Goal: Information Seeking & Learning: Learn about a topic

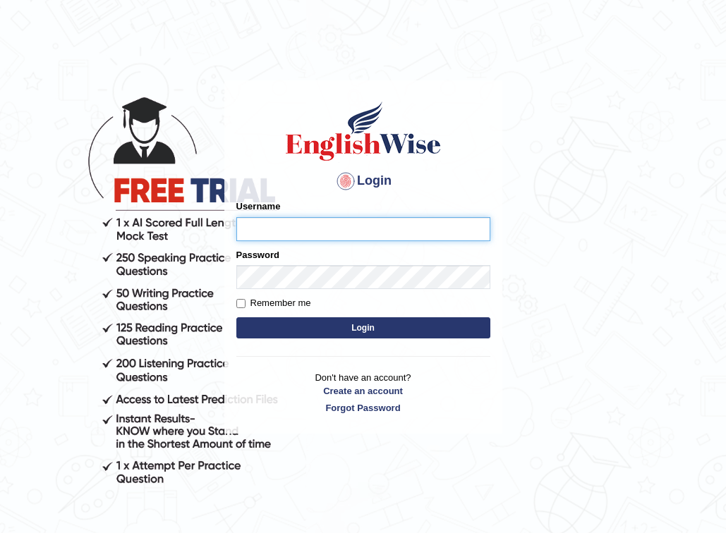
type input "SarahNaz"
click at [327, 330] on button "Login" at bounding box center [363, 328] width 254 height 21
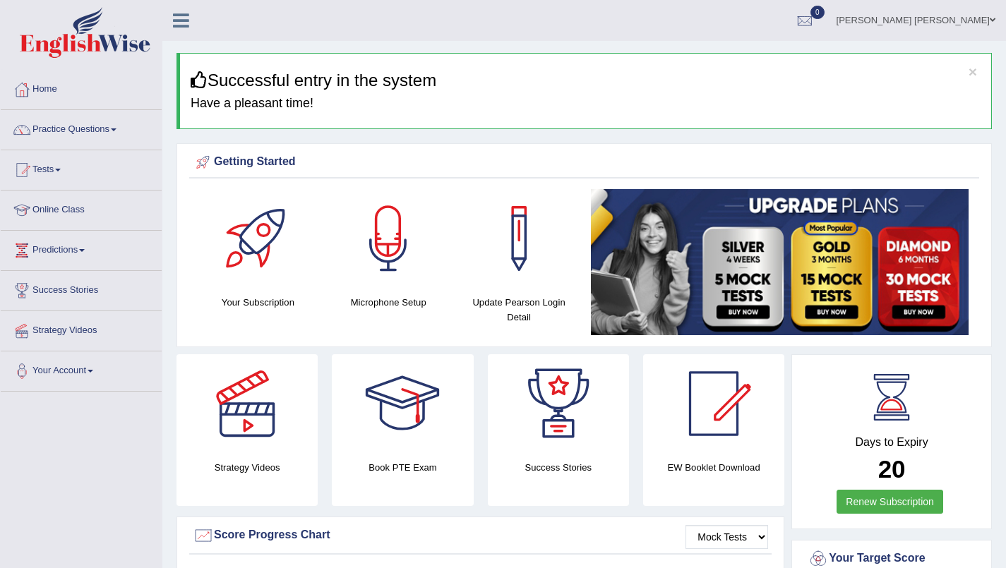
click at [92, 134] on link "Practice Questions" at bounding box center [81, 127] width 161 height 35
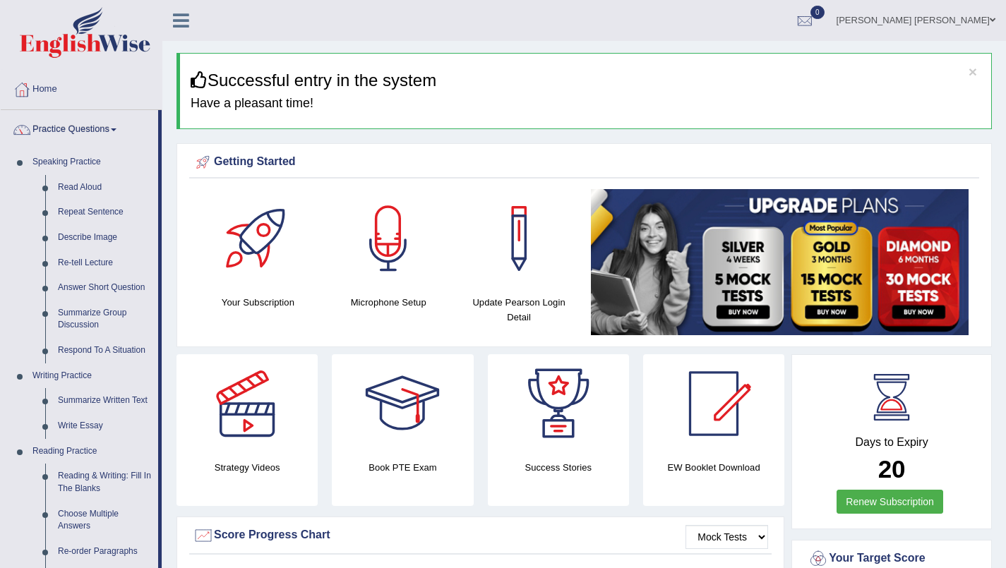
click at [95, 212] on link "Repeat Sentence" at bounding box center [105, 212] width 107 height 25
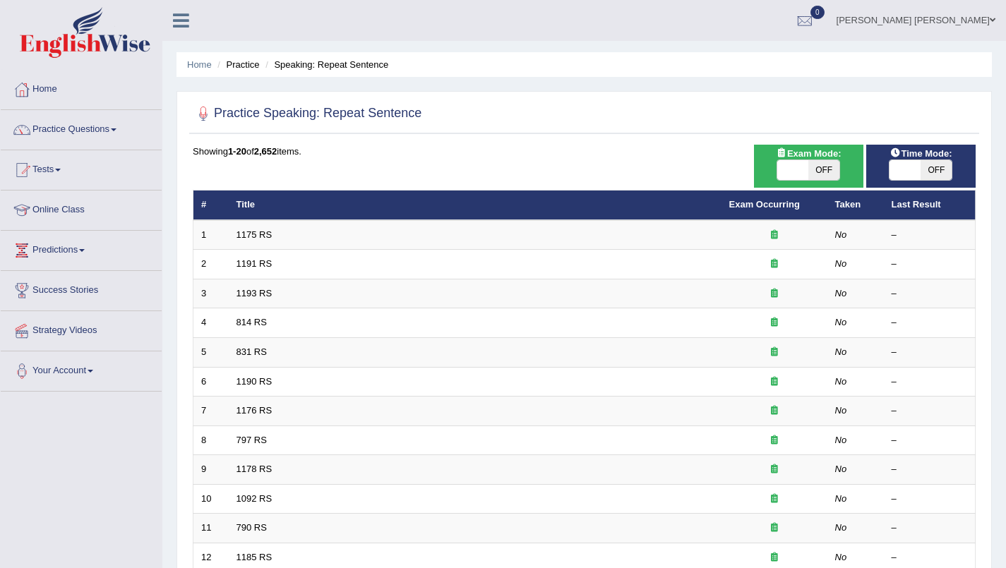
click at [620, 212] on th "Title" at bounding box center [475, 206] width 493 height 30
click at [90, 135] on link "Practice Questions" at bounding box center [81, 127] width 161 height 35
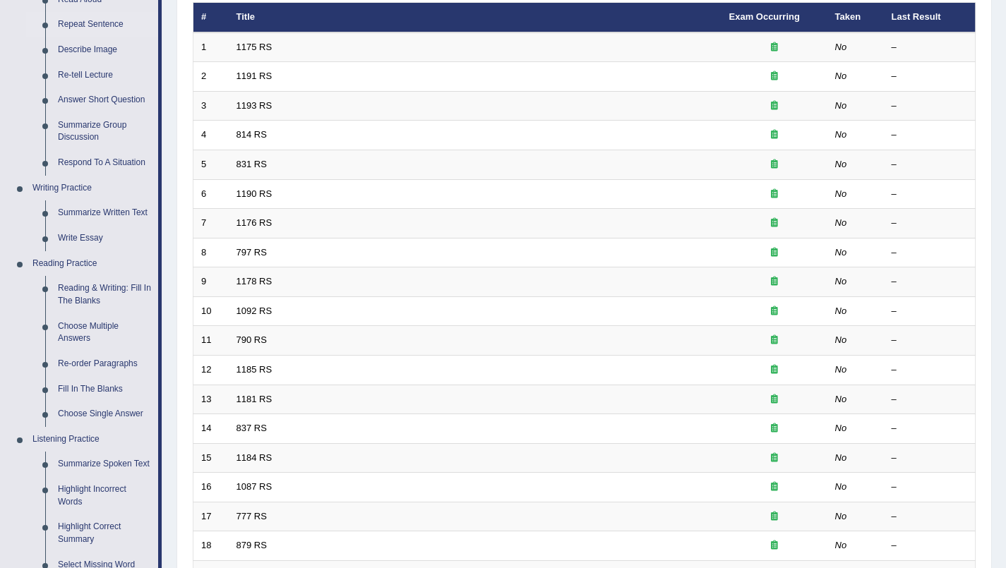
scroll to position [180, 0]
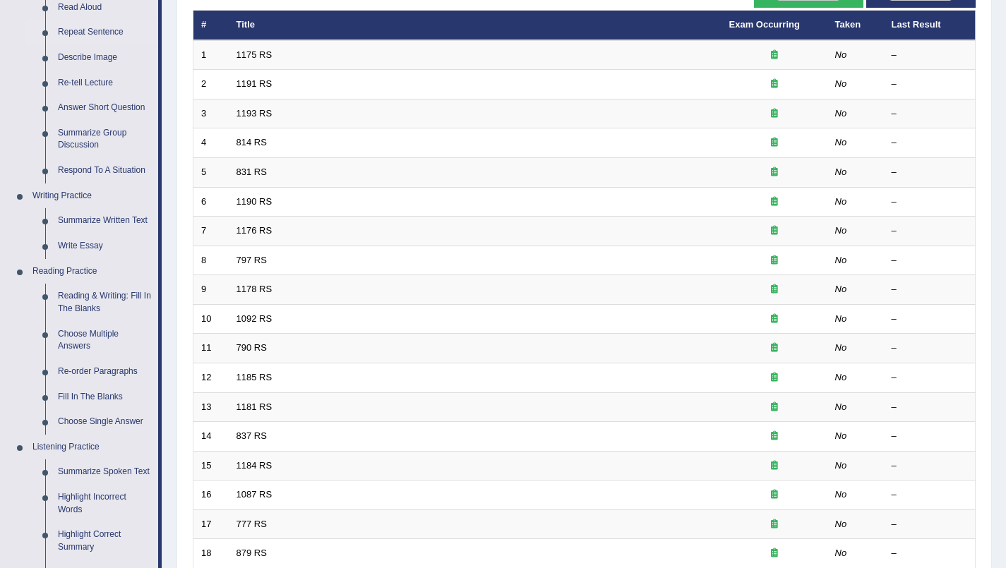
click at [54, 195] on link "Writing Practice" at bounding box center [92, 195] width 132 height 25
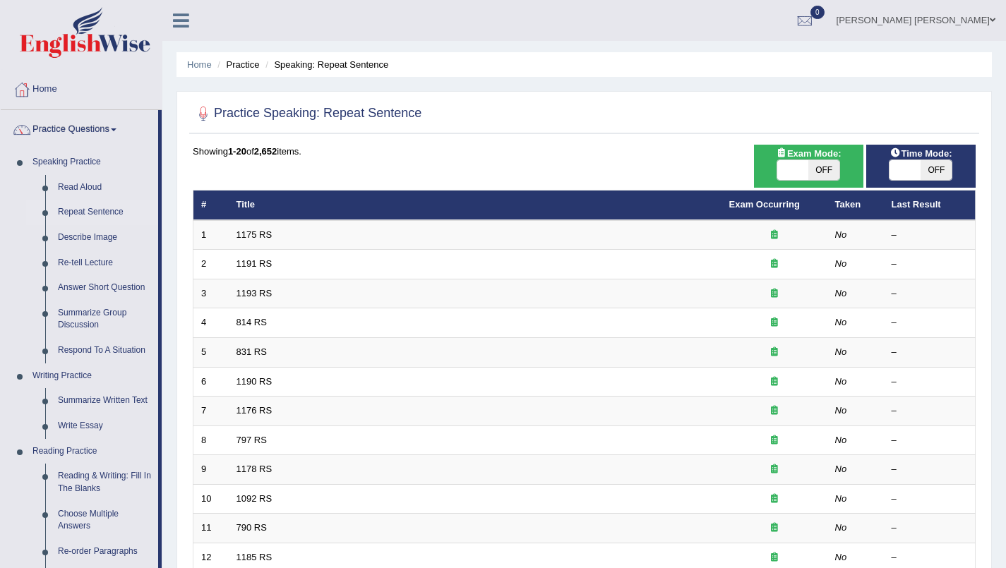
click at [81, 401] on link "Summarize Written Text" at bounding box center [105, 400] width 107 height 25
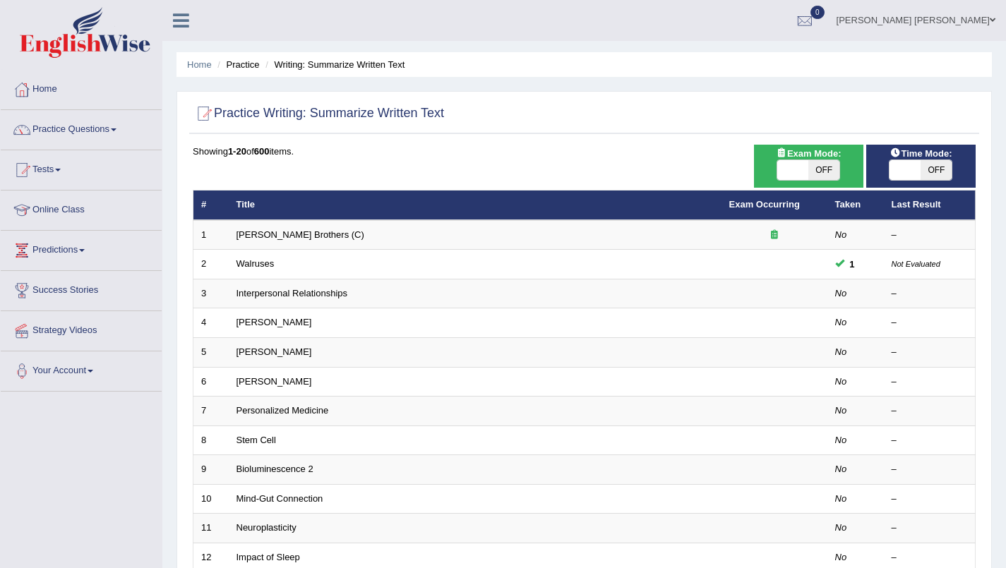
click at [251, 239] on link "Wright Brothers (C)" at bounding box center [300, 234] width 128 height 11
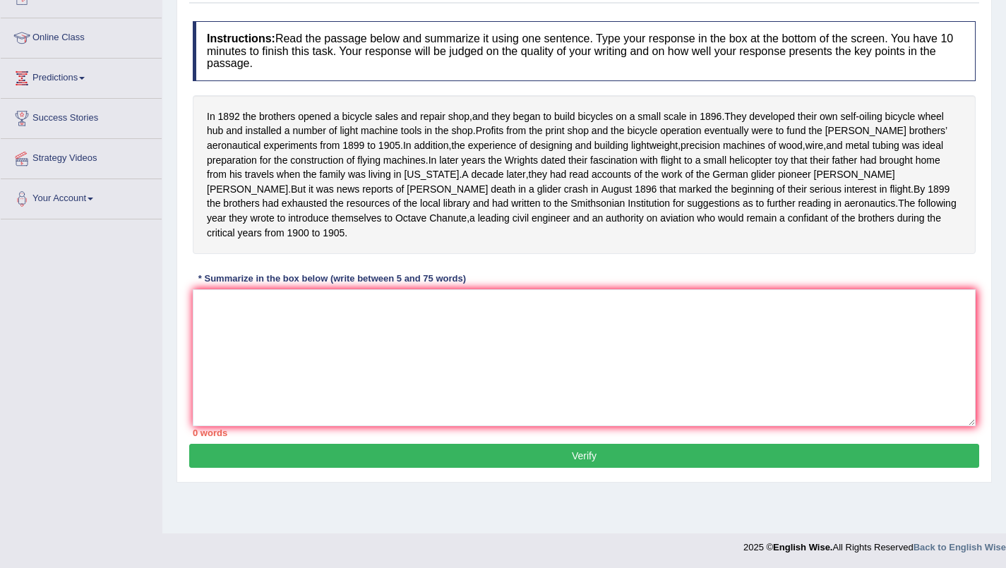
scroll to position [169, 0]
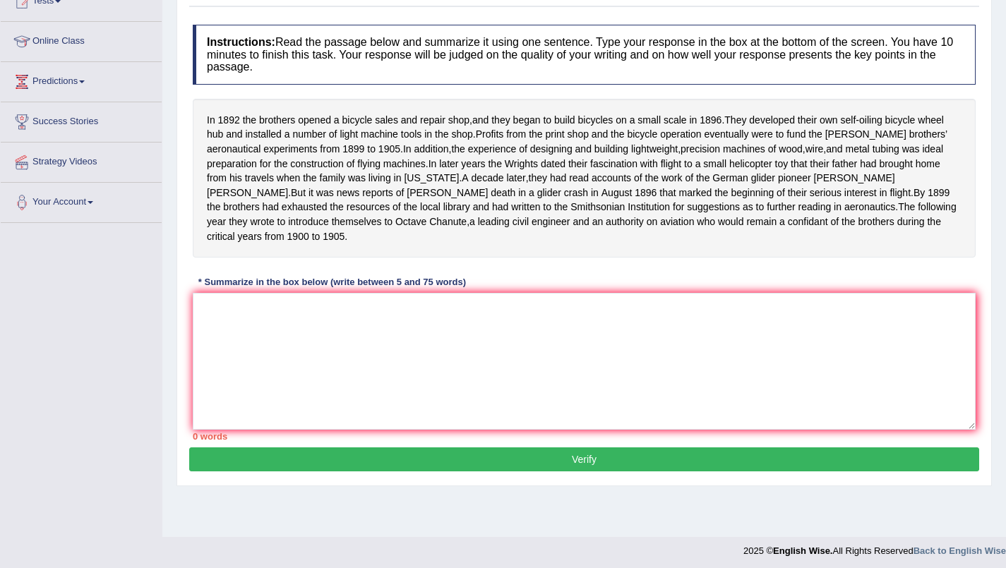
drag, startPoint x: 123, startPoint y: 322, endPoint x: 238, endPoint y: 353, distance: 118.3
click at [238, 353] on div "Toggle navigation Home Practice Questions Speaking Practice Read Aloud Repeat S…" at bounding box center [503, 198] width 1006 height 734
click at [238, 353] on textarea at bounding box center [584, 361] width 783 height 137
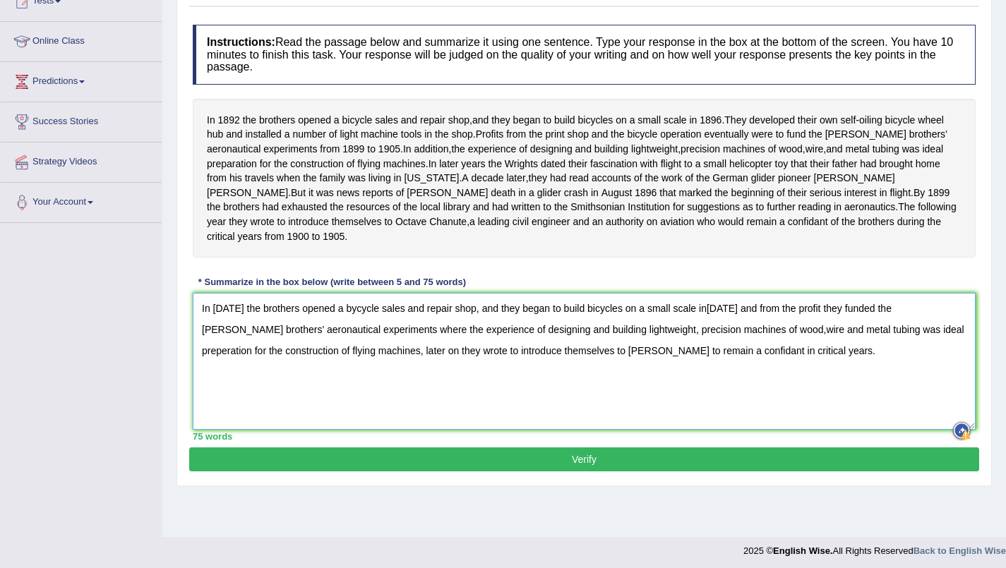
type textarea "In 1892 the brothers opened a bycycle sales and repair shop, and they began to …"
click at [799, 471] on button "Verify" at bounding box center [584, 459] width 790 height 24
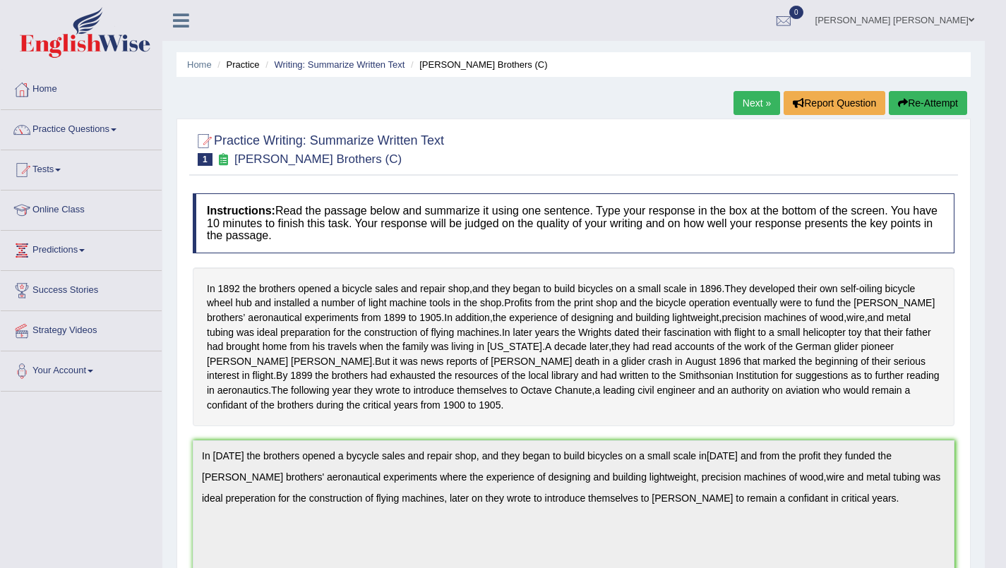
scroll to position [1, 0]
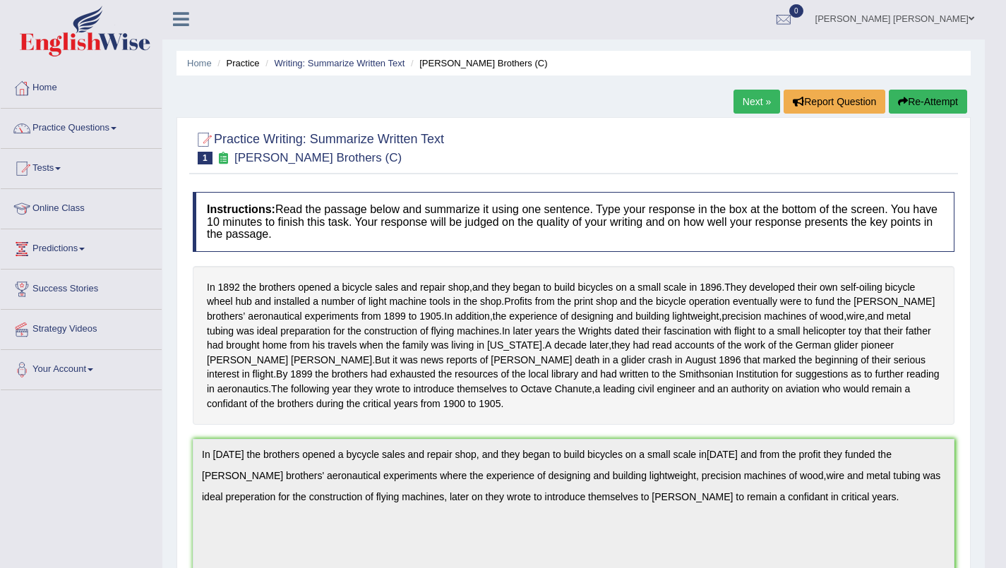
click at [752, 103] on link "Next »" at bounding box center [756, 102] width 47 height 24
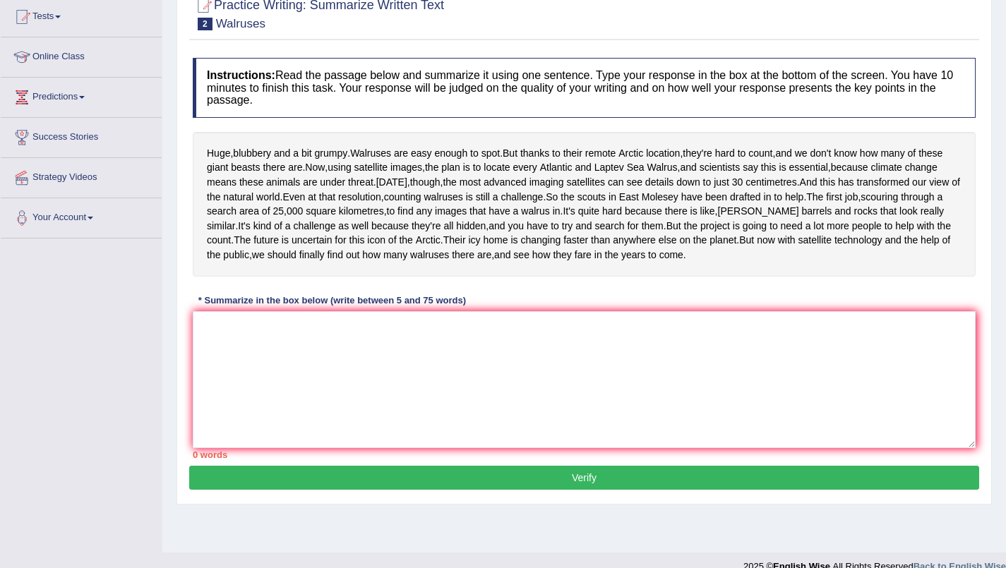
scroll to position [154, 0]
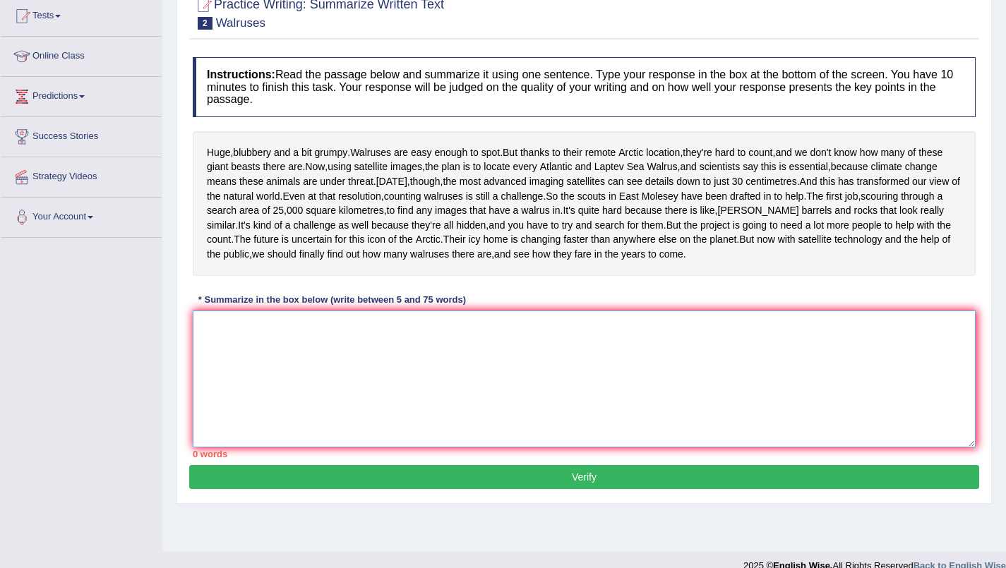
click at [827, 429] on textarea at bounding box center [584, 378] width 783 height 137
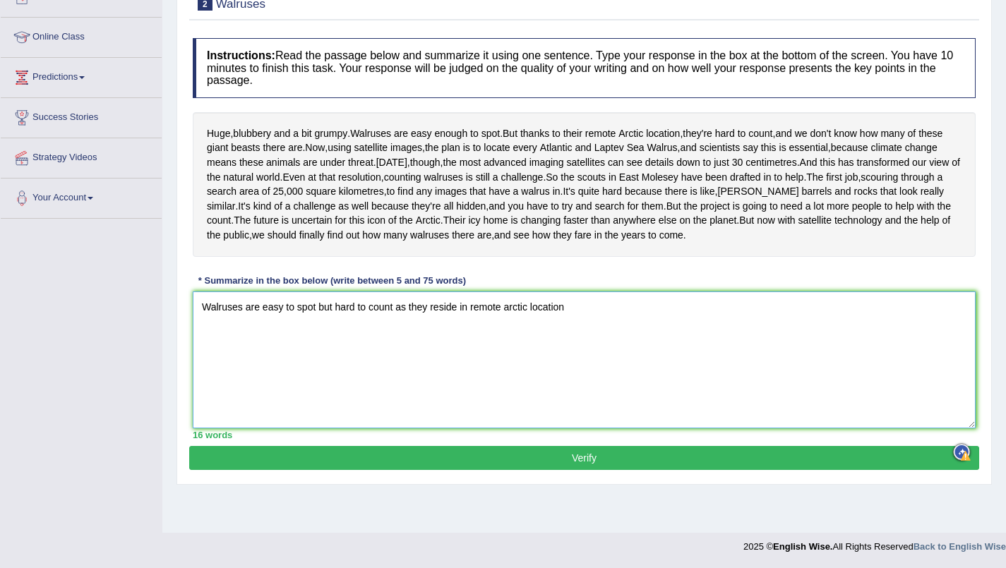
scroll to position [208, 0]
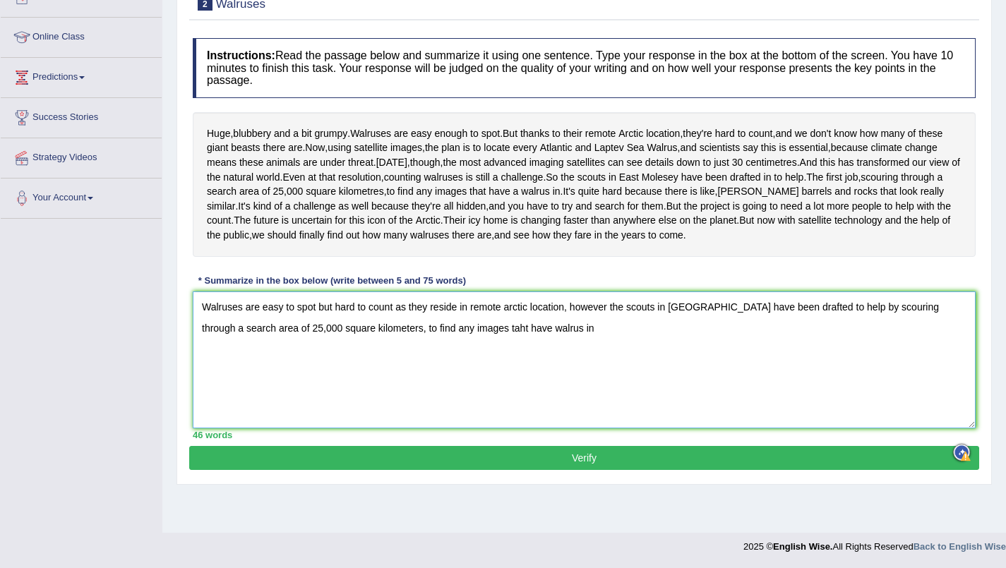
click at [617, 344] on textarea "Walruses are easy to spot but hard to count as they reside in remote arctic loc…" at bounding box center [584, 359] width 783 height 137
click at [785, 410] on textarea "Walruses are easy to spot but hard to count as they reside in remote arctic loc…" at bounding box center [584, 359] width 783 height 137
click at [599, 351] on textarea "Walruses are easy to spot but hard to count as they reside in remote arctic loc…" at bounding box center [584, 359] width 783 height 137
click at [812, 409] on textarea "Walruses are easy to spot but hard to count as they reside in remote arctic loc…" at bounding box center [584, 359] width 783 height 137
click at [612, 347] on textarea "Walruses are easy to spot but hard to count as they reside in remote arctic loc…" at bounding box center [584, 359] width 783 height 137
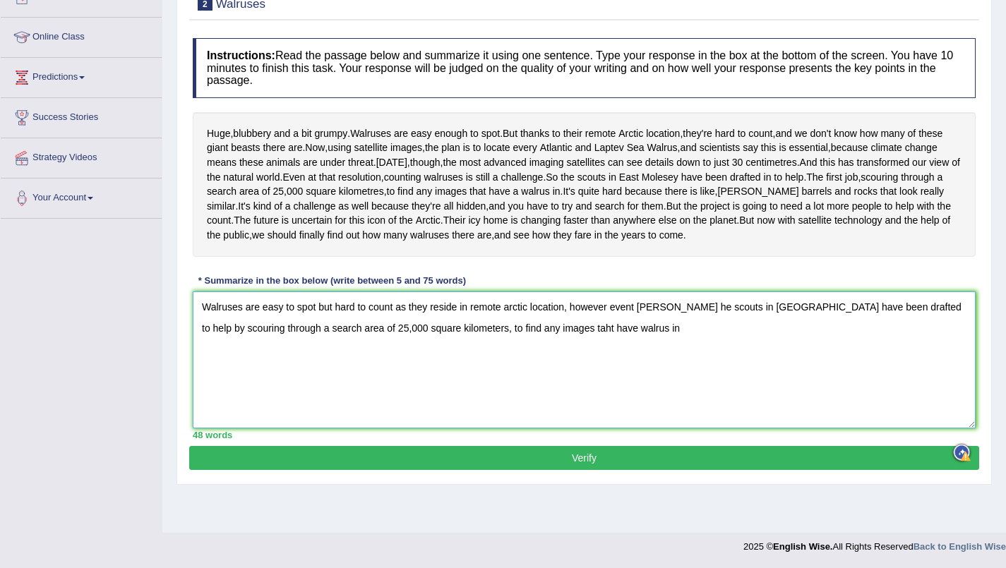
click at [632, 340] on textarea "Walruses are easy to spot but hard to count as they reside in remote arctic loc…" at bounding box center [584, 359] width 783 height 137
click at [635, 342] on textarea "Walruses are easy to spot but hard to count as they reside in remote arctic loc…" at bounding box center [584, 359] width 783 height 137
click at [665, 347] on textarea "Walruses are easy to spot but hard to count as they reside in remote arctic loc…" at bounding box center [584, 359] width 783 height 137
click at [700, 341] on textarea "Walruses are easy to spot but hard to count as they reside in remote arctic loc…" at bounding box center [584, 359] width 783 height 137
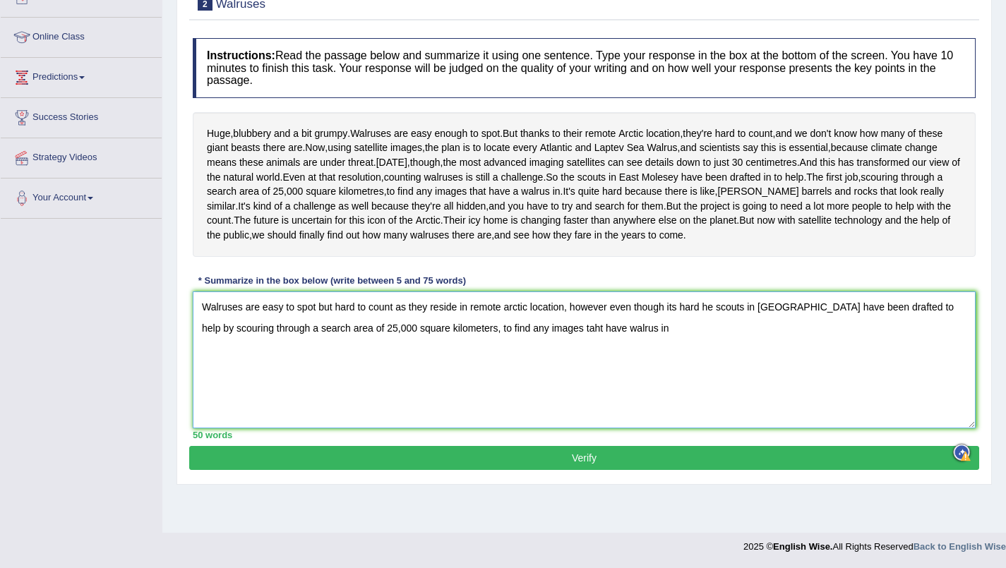
click at [700, 341] on textarea "Walruses are easy to spot but hard to count as they reside in remote arctic loc…" at bounding box center [584, 359] width 783 height 137
click at [701, 342] on textarea "Walruses are easy to spot but hard to count as they reside in remote arctic loc…" at bounding box center [584, 359] width 783 height 137
drag, startPoint x: 692, startPoint y: 363, endPoint x: 641, endPoint y: 377, distance: 52.5
click at [641, 377] on textarea "Walruses are easy to spot but hard to count as they reside in remote arctic loc…" at bounding box center [584, 359] width 783 height 137
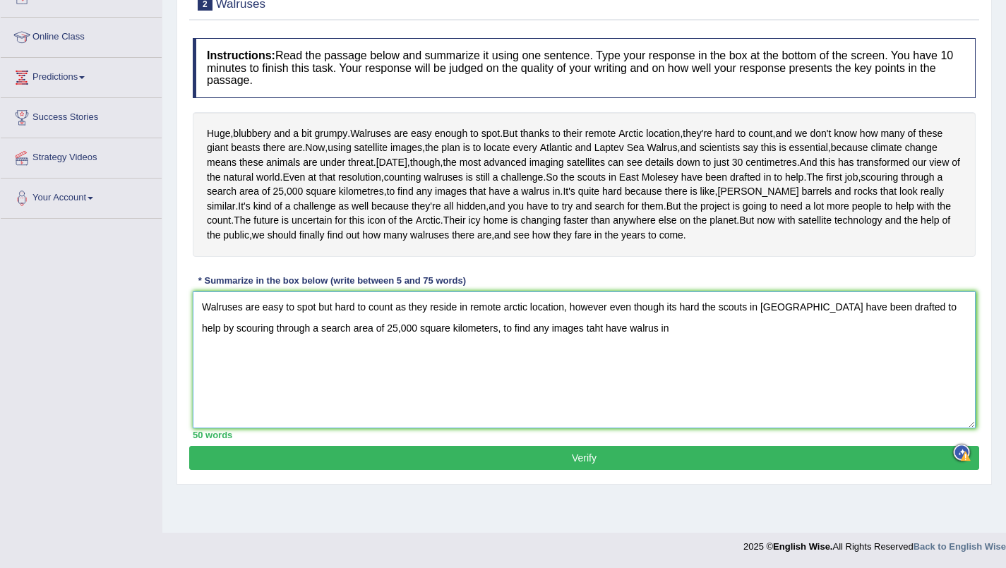
click at [704, 344] on textarea "Walruses are easy to spot but hard to count as they reside in remote arctic loc…" at bounding box center [584, 359] width 783 height 137
click at [883, 368] on textarea "Walruses are easy to spot but hard to count as they reside in remote arctic loc…" at bounding box center [584, 359] width 783 height 137
click at [915, 372] on textarea "Walruses are easy to spot but hard to count as they reside in remote arctic loc…" at bounding box center [584, 359] width 783 height 137
click at [783, 370] on textarea "Walruses are easy to spot but hard to count as they reside in remote arctic loc…" at bounding box center [584, 359] width 783 height 137
click at [891, 375] on textarea "Walruses are easy to spot but hard to count as they reside in remote arctic loc…" at bounding box center [584, 359] width 783 height 137
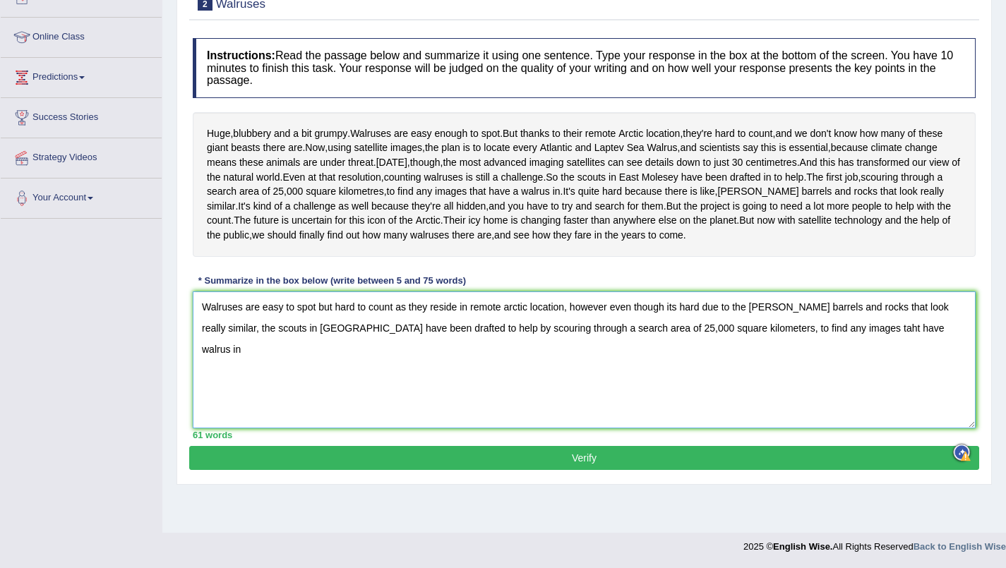
click at [795, 365] on textarea "Walruses are easy to spot but hard to count as they reside in remote arctic loc…" at bounding box center [584, 359] width 783 height 137
click at [881, 365] on textarea "Walruses are easy to spot but hard to count as they reside in remote arctic loc…" at bounding box center [584, 359] width 783 height 137
click at [606, 350] on textarea "Walruses are easy to spot but hard to count as they reside in remote arctic loc…" at bounding box center [584, 359] width 783 height 137
click at [570, 346] on textarea "Walruses are easy to spot but hard to count as they reside in remote arctic loc…" at bounding box center [584, 359] width 783 height 137
click at [833, 363] on textarea "Walruses are easy to spot but hard to count as they reside in remote arctic loc…" at bounding box center [584, 359] width 783 height 137
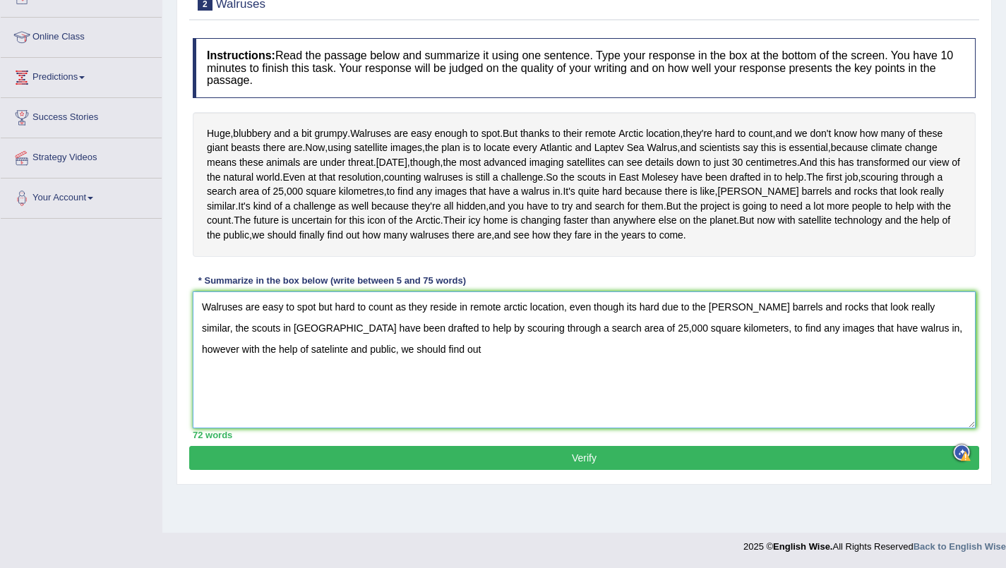
click at [228, 392] on textarea "Walruses are easy to spot but hard to count as they reside in remote arctic loc…" at bounding box center [584, 359] width 783 height 137
drag, startPoint x: 235, startPoint y: 383, endPoint x: 279, endPoint y: 390, distance: 44.2
click at [279, 390] on textarea "Walruses are easy to spot but hard to count as they reside in remote arctic loc…" at bounding box center [584, 359] width 783 height 137
click at [354, 390] on textarea "Walruses are easy to spot but hard to count as they reside in remote arctic loc…" at bounding box center [584, 359] width 783 height 137
type textarea "Walruses are easy to spot but hard to count as they reside in remote arctic loc…"
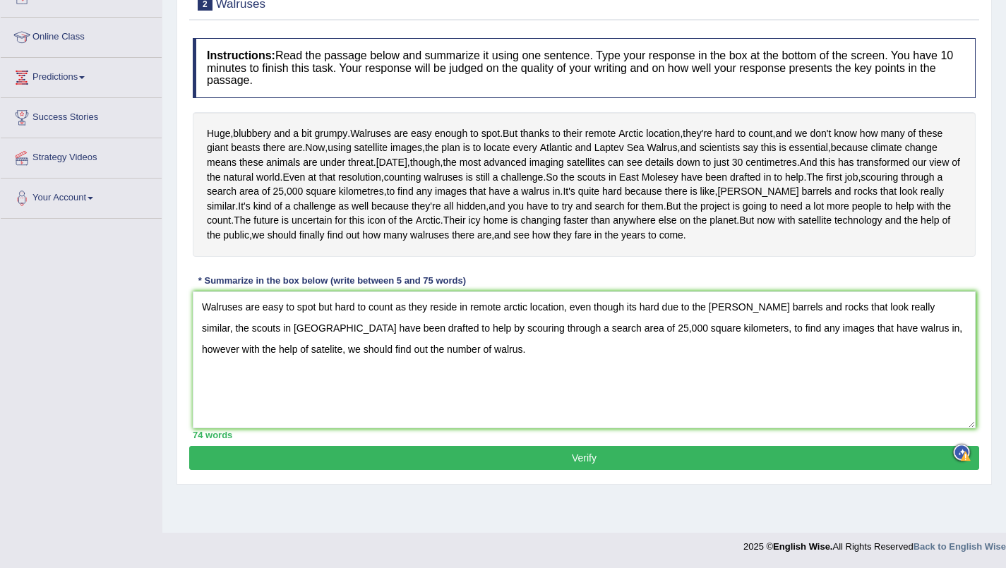
click at [396, 470] on button "Verify" at bounding box center [584, 458] width 790 height 24
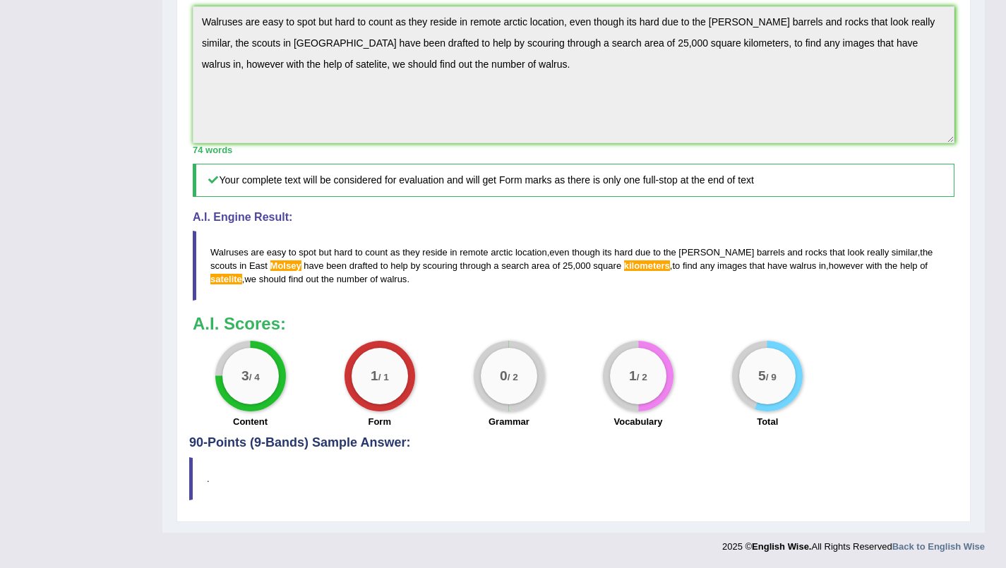
scroll to position [497, 0]
click at [364, 449] on h4 "90-Points (9-Bands) Sample Answer:" at bounding box center [573, 106] width 768 height 687
click at [219, 444] on h4 "90-Points (9-Bands) Sample Answer:" at bounding box center [573, 106] width 768 height 687
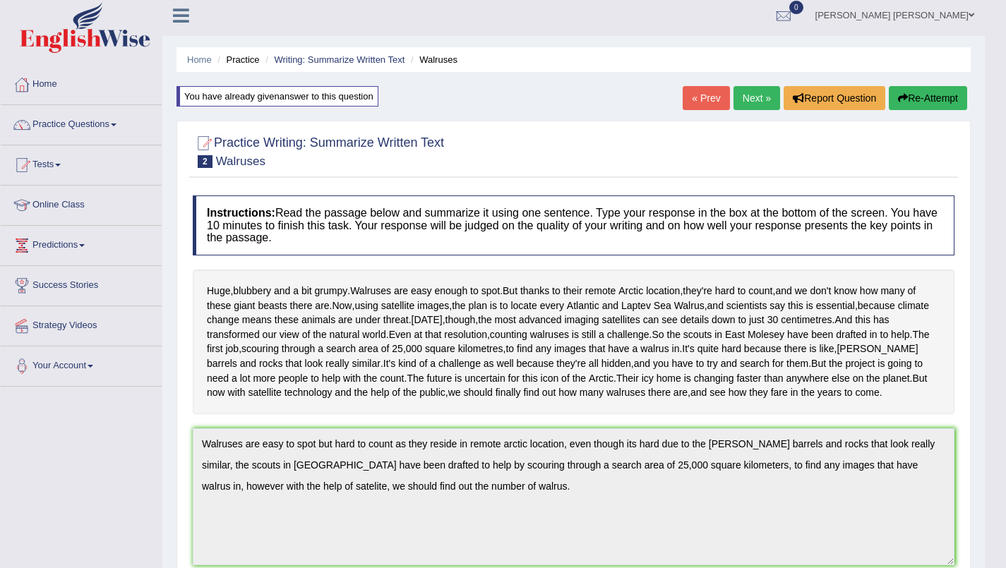
scroll to position [0, 0]
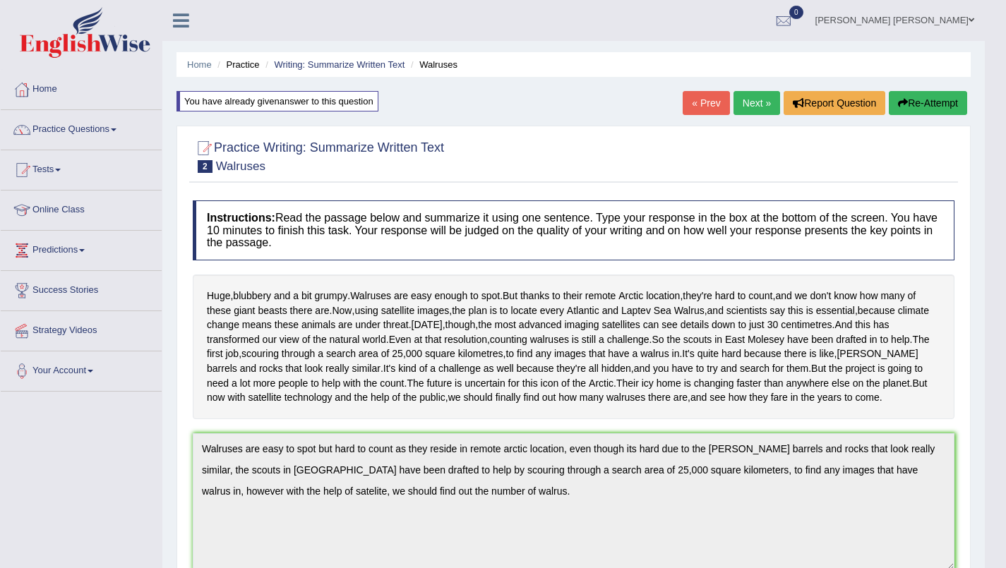
click at [305, 102] on div "You have already given answer to this question" at bounding box center [277, 101] width 202 height 20
click at [52, 251] on link "Predictions" at bounding box center [81, 248] width 161 height 35
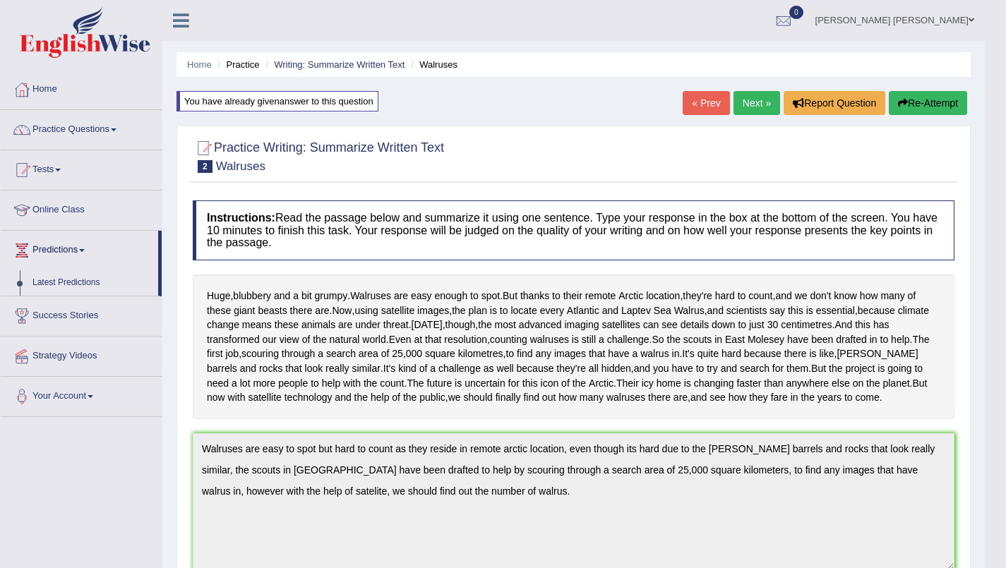
click at [49, 284] on link "Latest Predictions" at bounding box center [92, 282] width 132 height 25
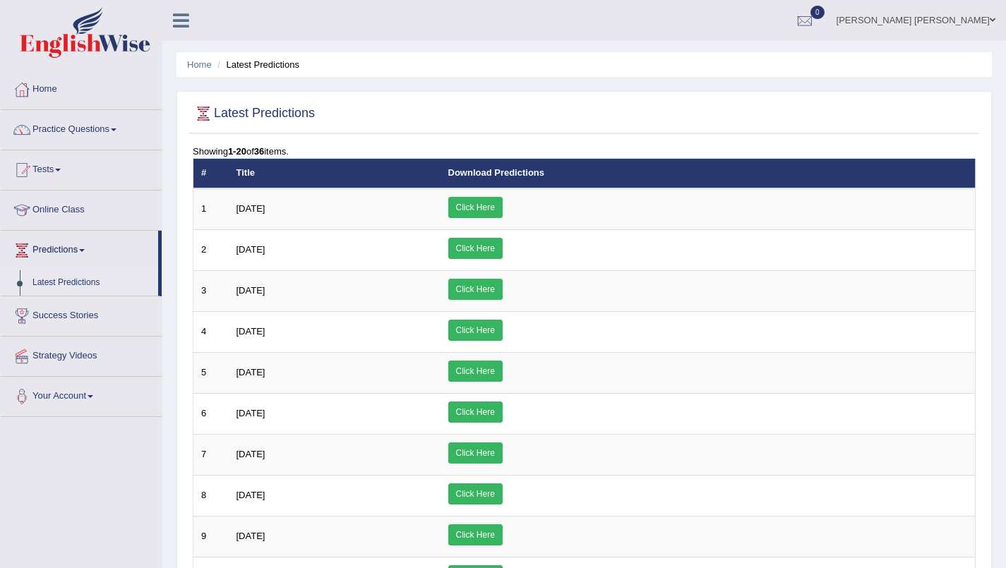
click at [502, 207] on link "Click Here" at bounding box center [475, 207] width 54 height 21
